Goal: Navigation & Orientation: Find specific page/section

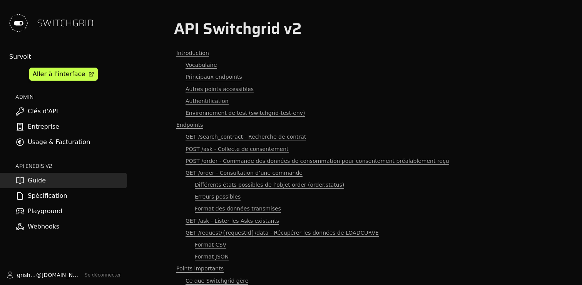
scroll to position [2702, 0]
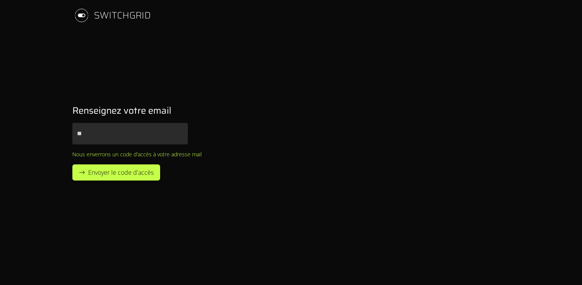
type input "*"
type input "**********"
click at [72, 165] on button "Envoyer le code d'accès" at bounding box center [116, 173] width 88 height 16
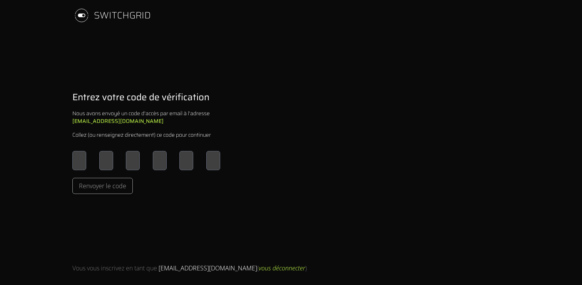
type input "*"
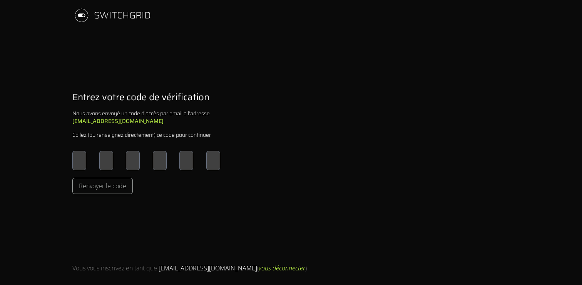
type input "*"
